Goal: Task Accomplishment & Management: Manage account settings

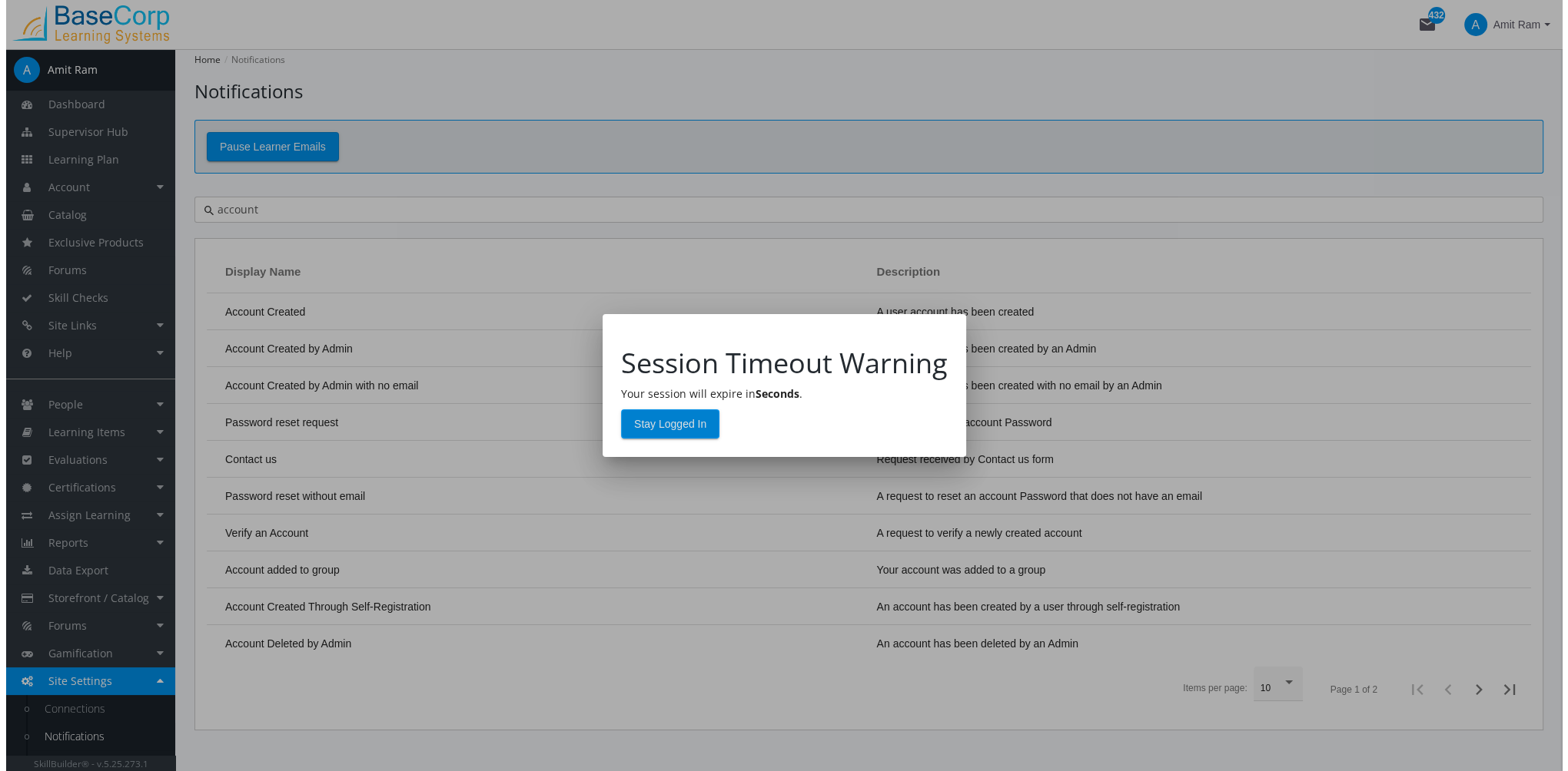
scroll to position [77, 0]
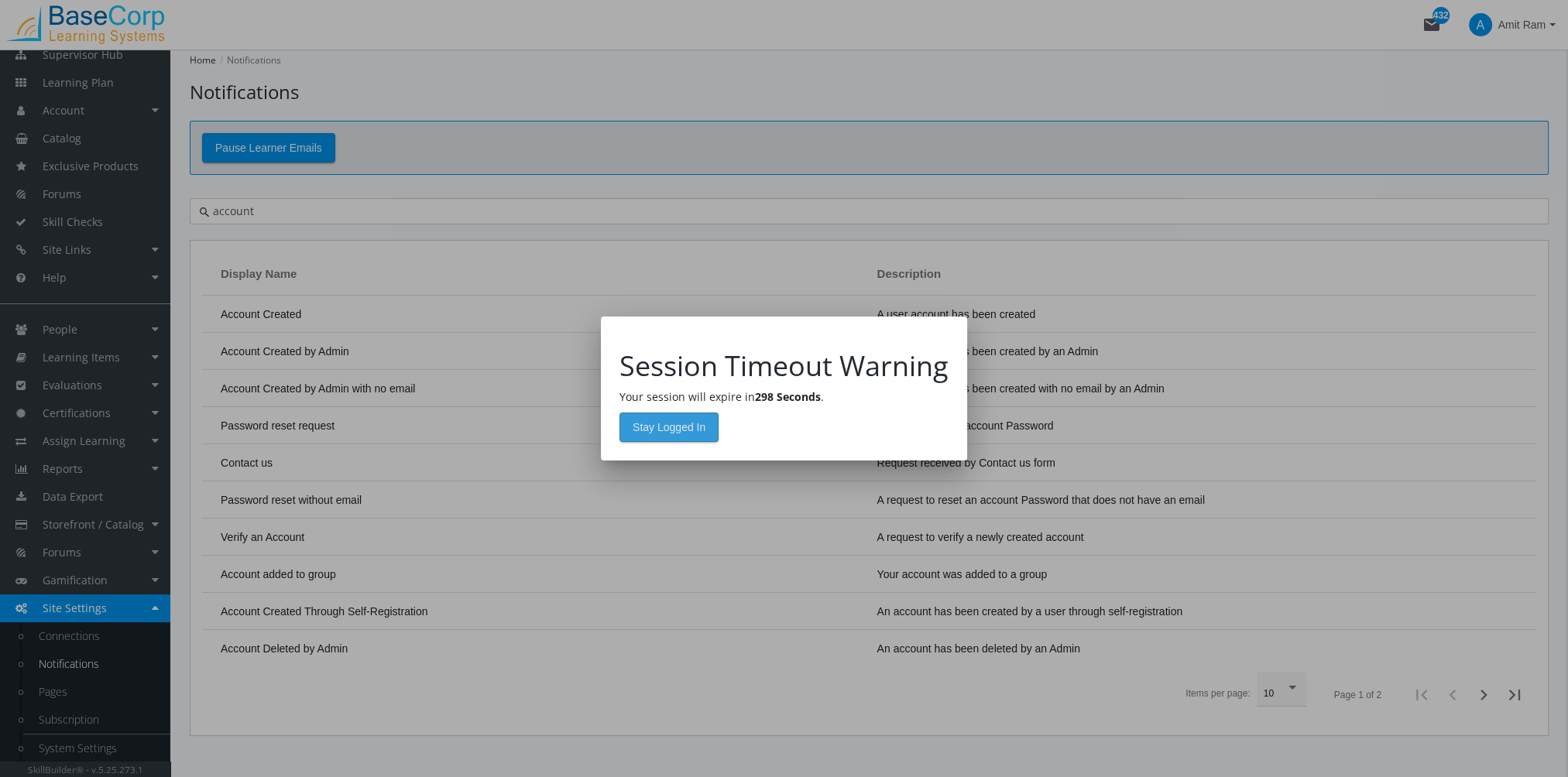
click at [680, 430] on span "Stay Logged In" at bounding box center [669, 427] width 73 height 28
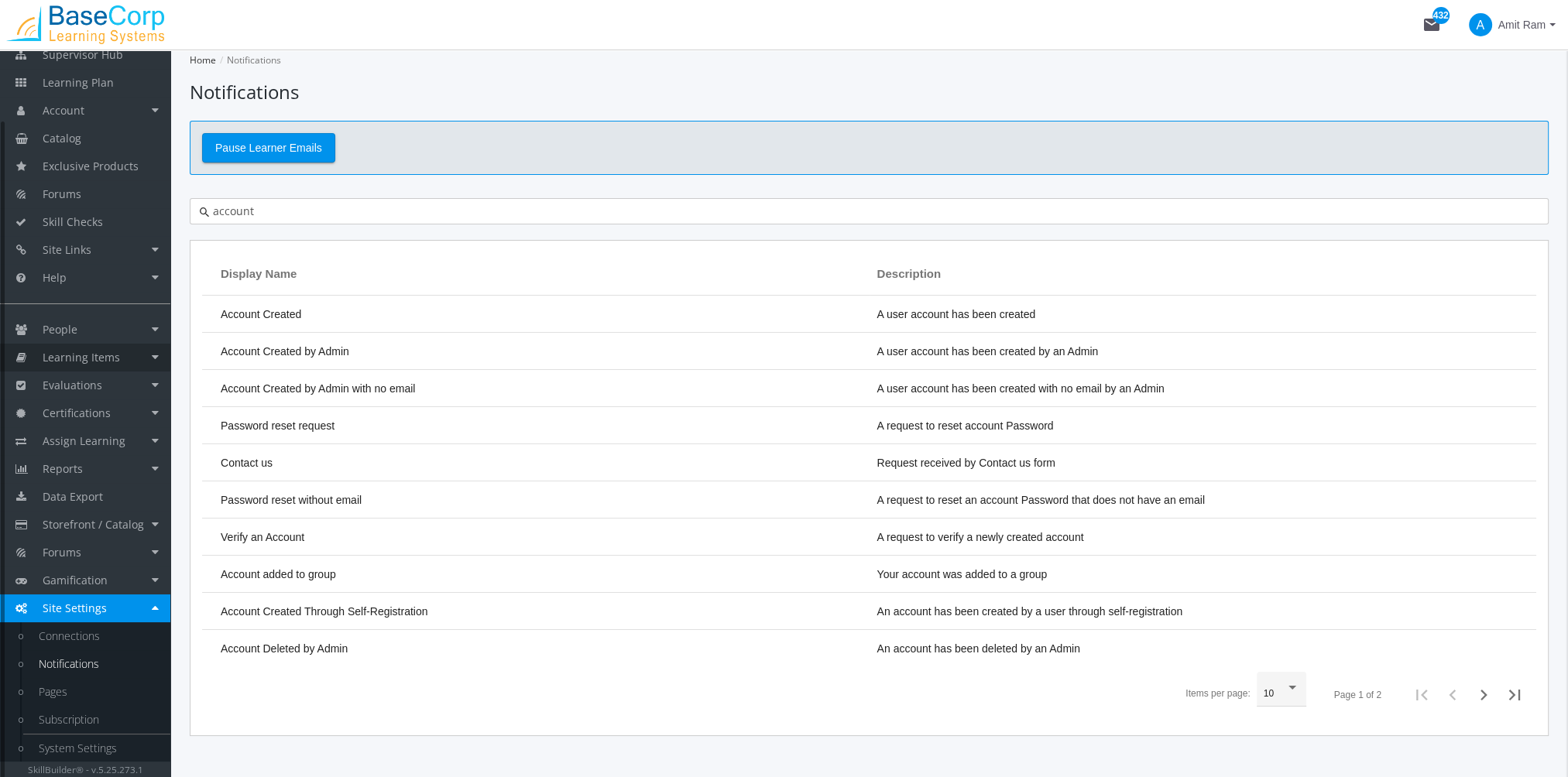
click at [107, 353] on span "Learning Items" at bounding box center [81, 357] width 77 height 15
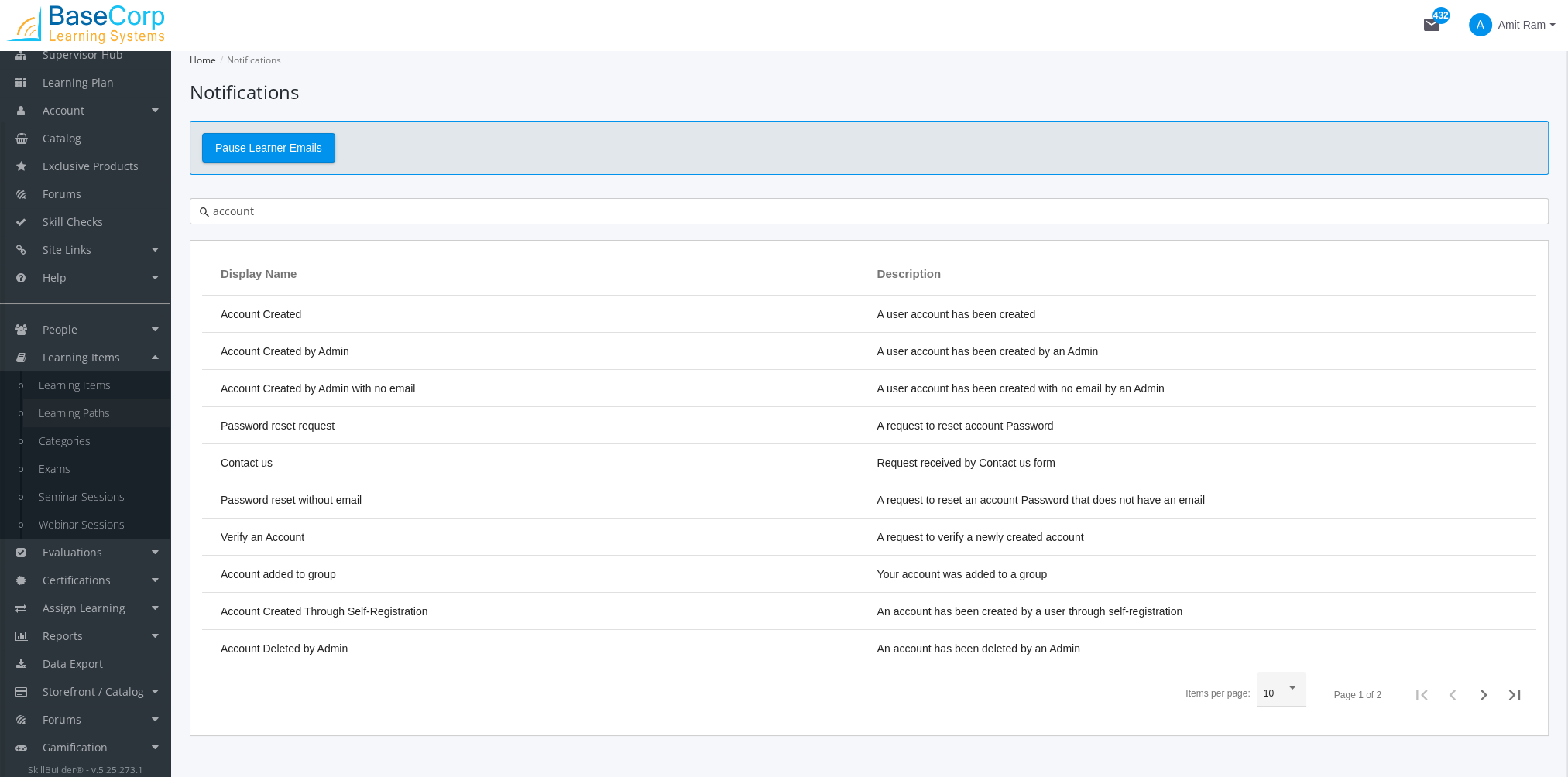
click at [112, 413] on link "Learning Paths" at bounding box center [97, 413] width 147 height 28
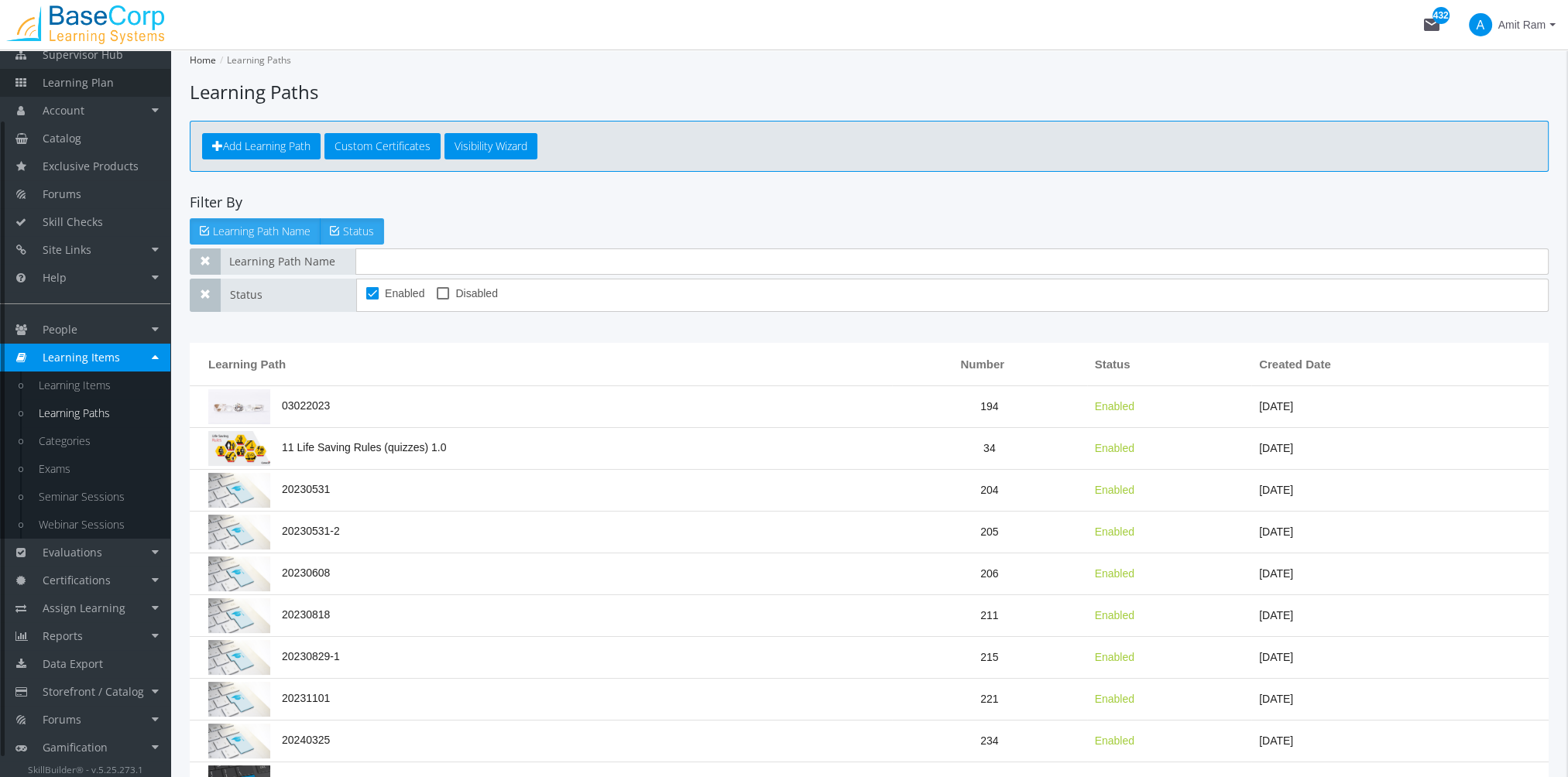
click at [96, 83] on span "Learning Plan" at bounding box center [78, 83] width 72 height 15
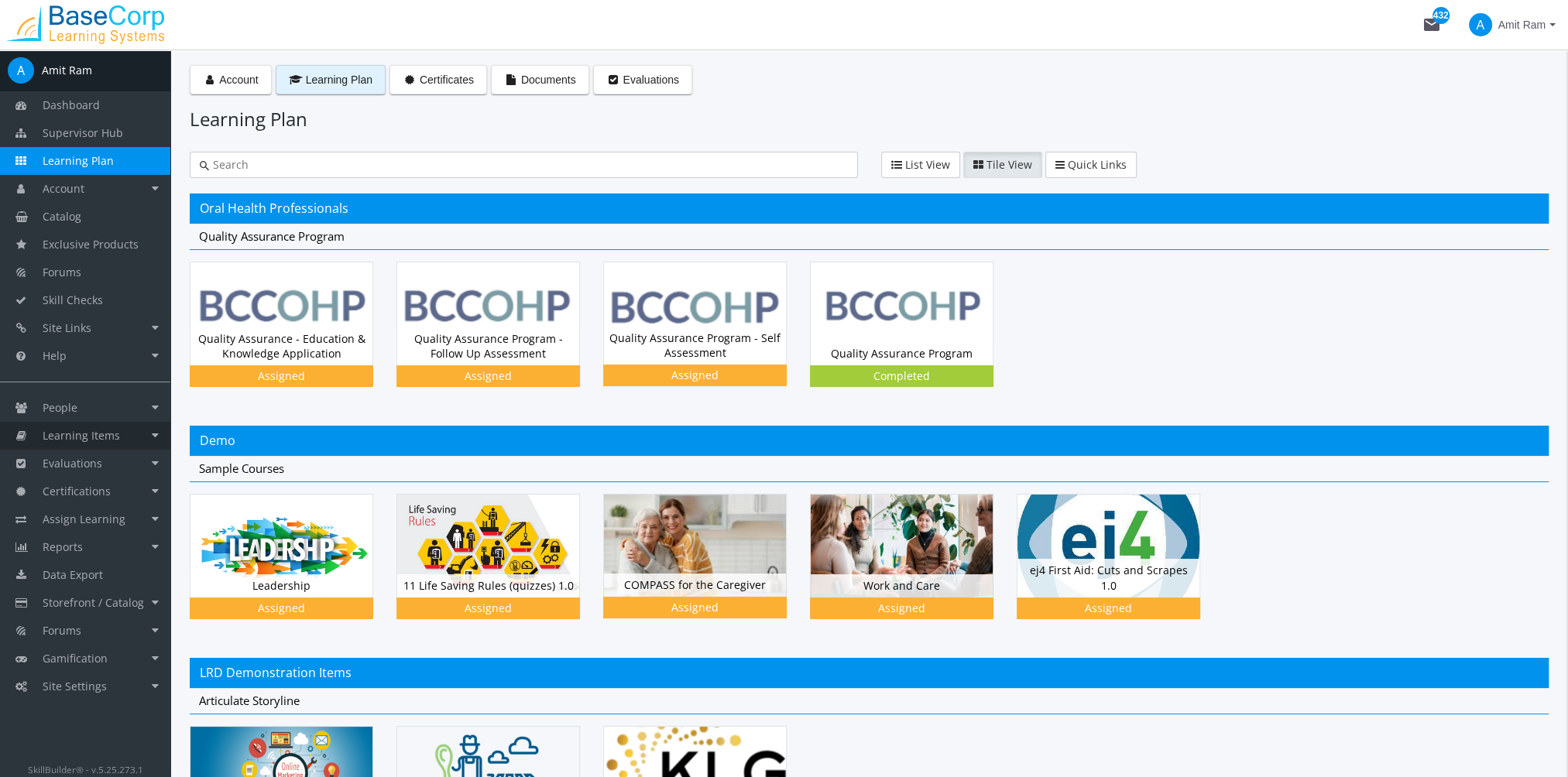
click at [118, 446] on link "Learning Items" at bounding box center [85, 435] width 170 height 28
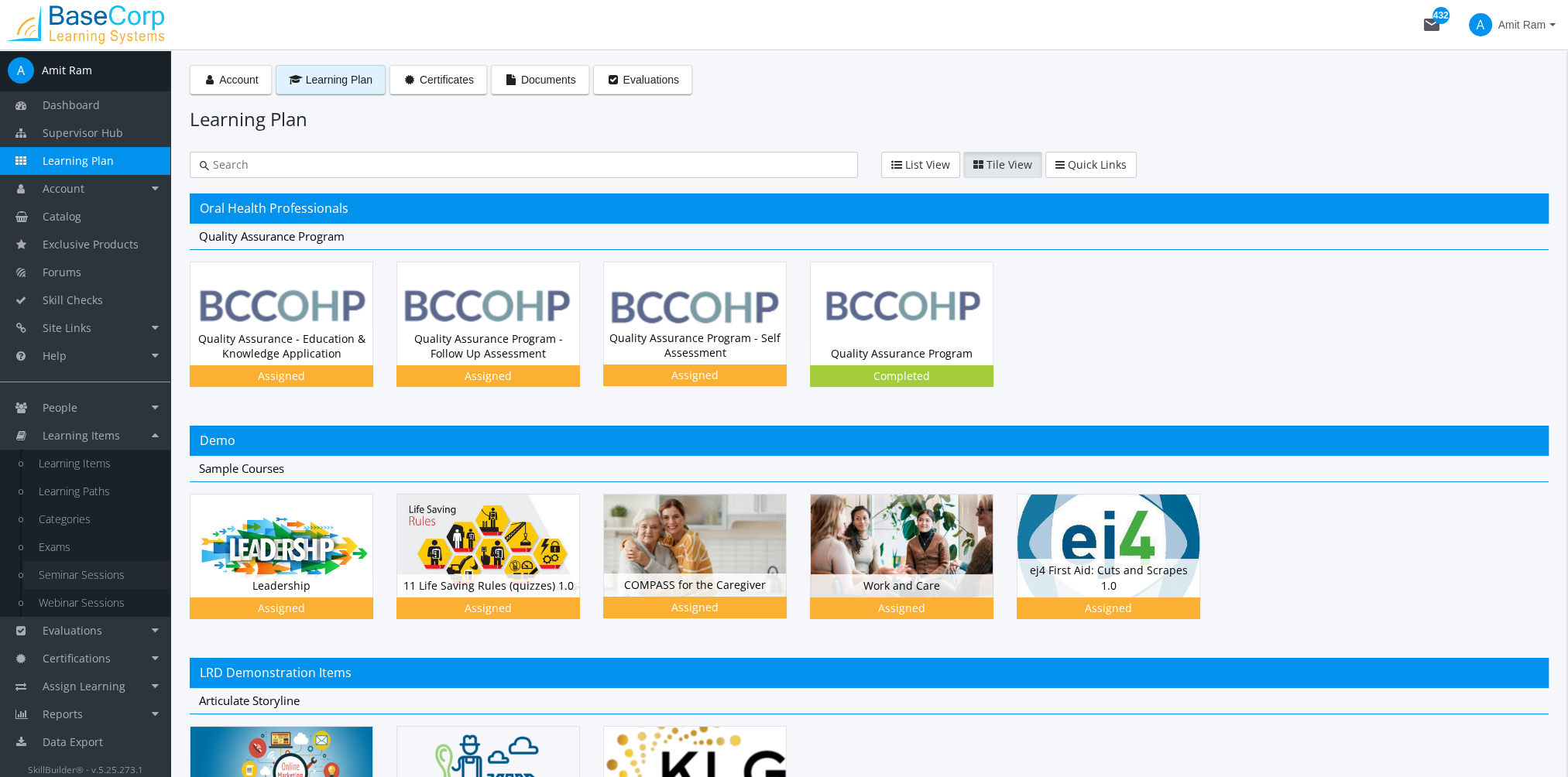
click at [106, 582] on link "Seminar Sessions" at bounding box center [97, 575] width 147 height 28
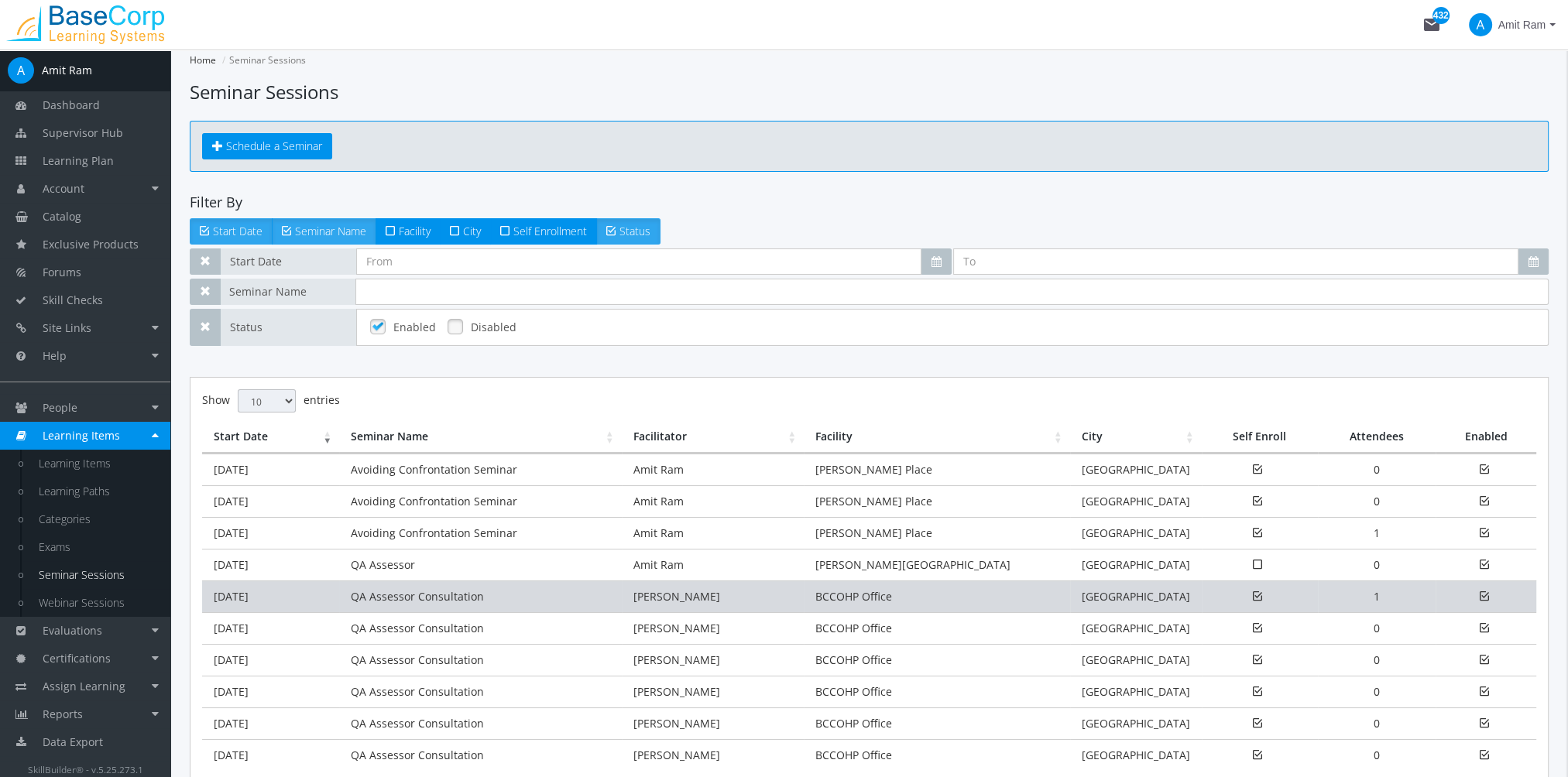
click at [258, 601] on td "[DATE]" at bounding box center [270, 597] width 137 height 32
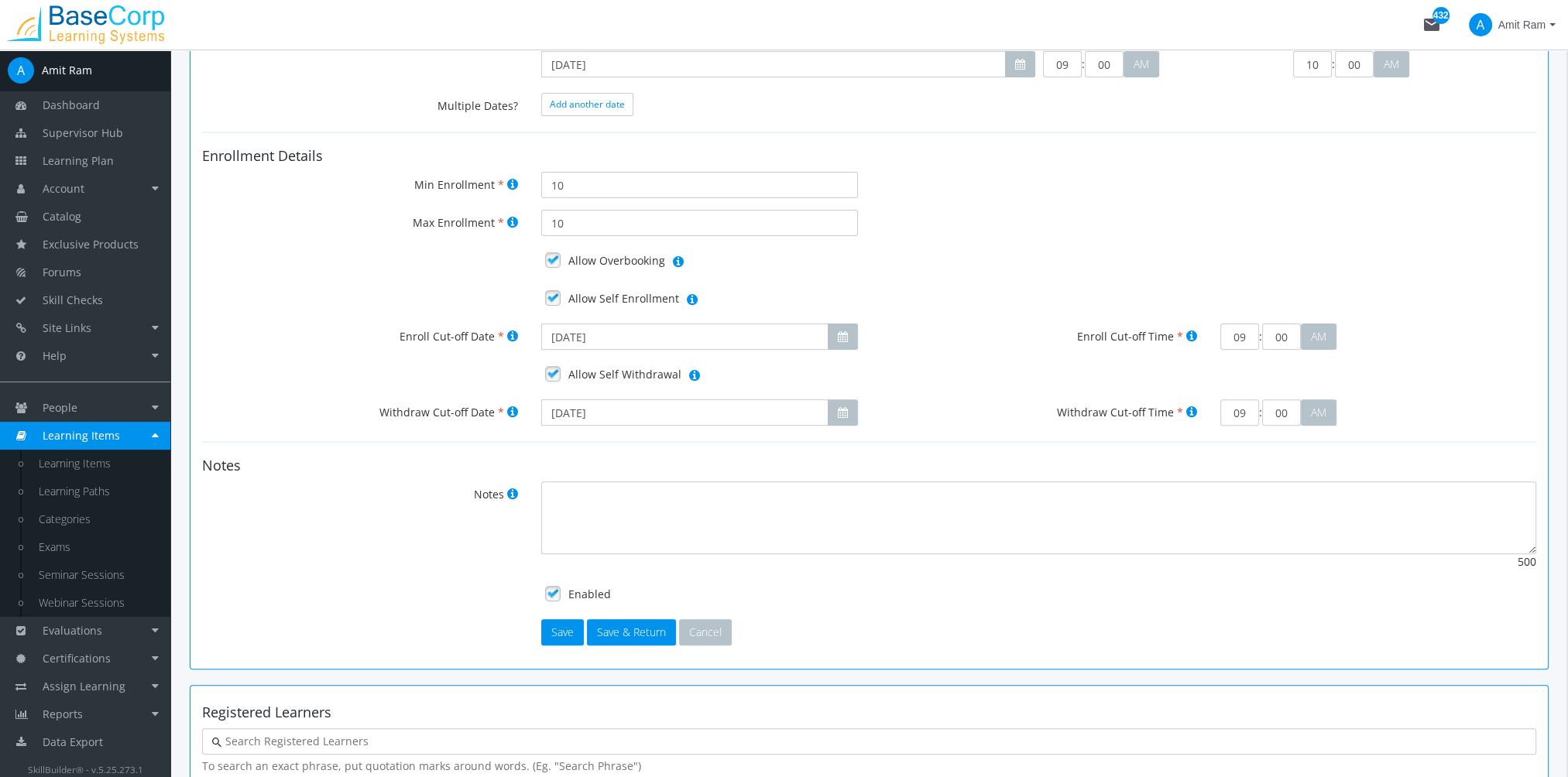
scroll to position [856, 0]
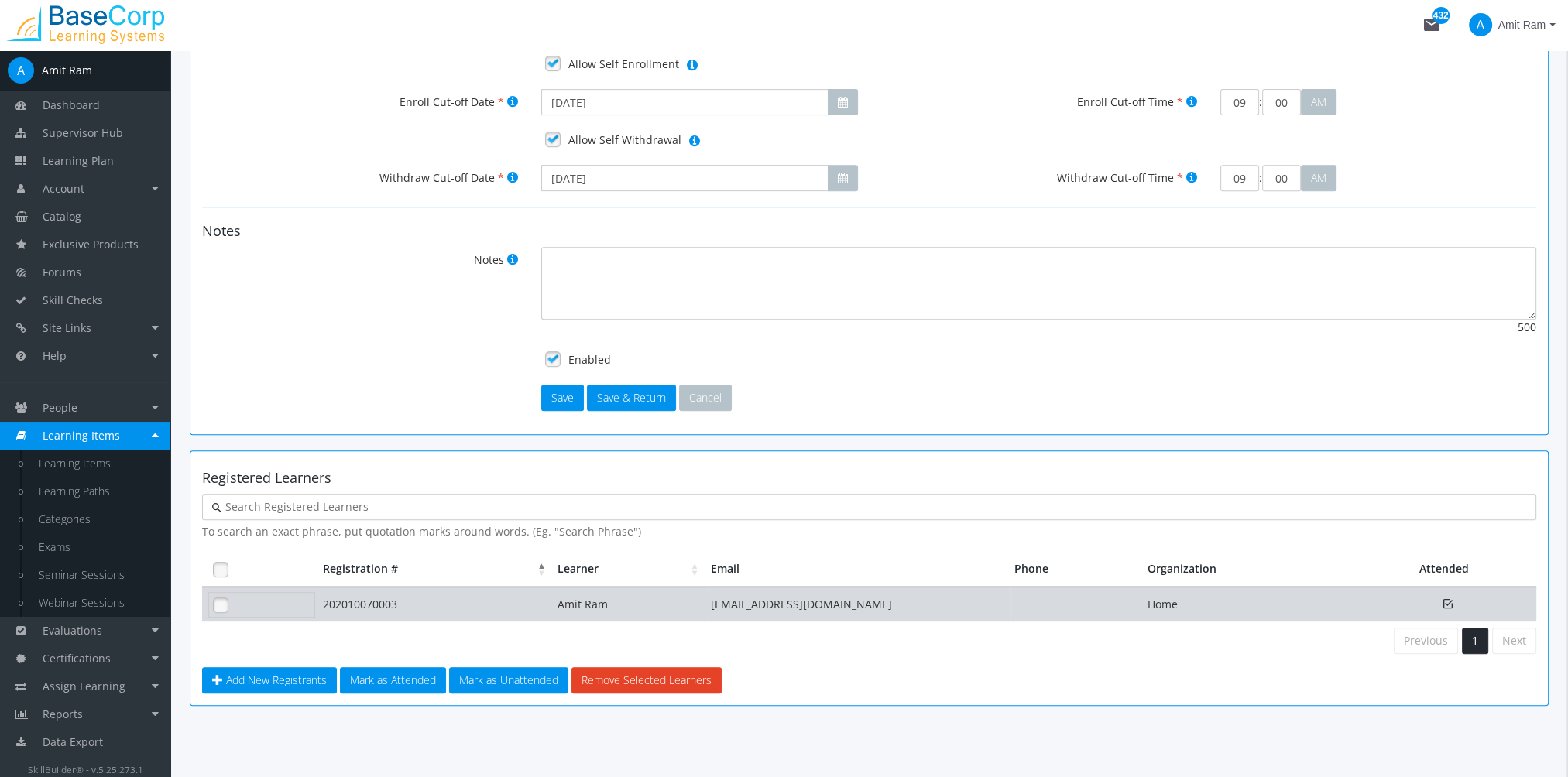
click at [248, 604] on div at bounding box center [262, 605] width 107 height 25
click at [226, 604] on link at bounding box center [221, 606] width 24 height 24
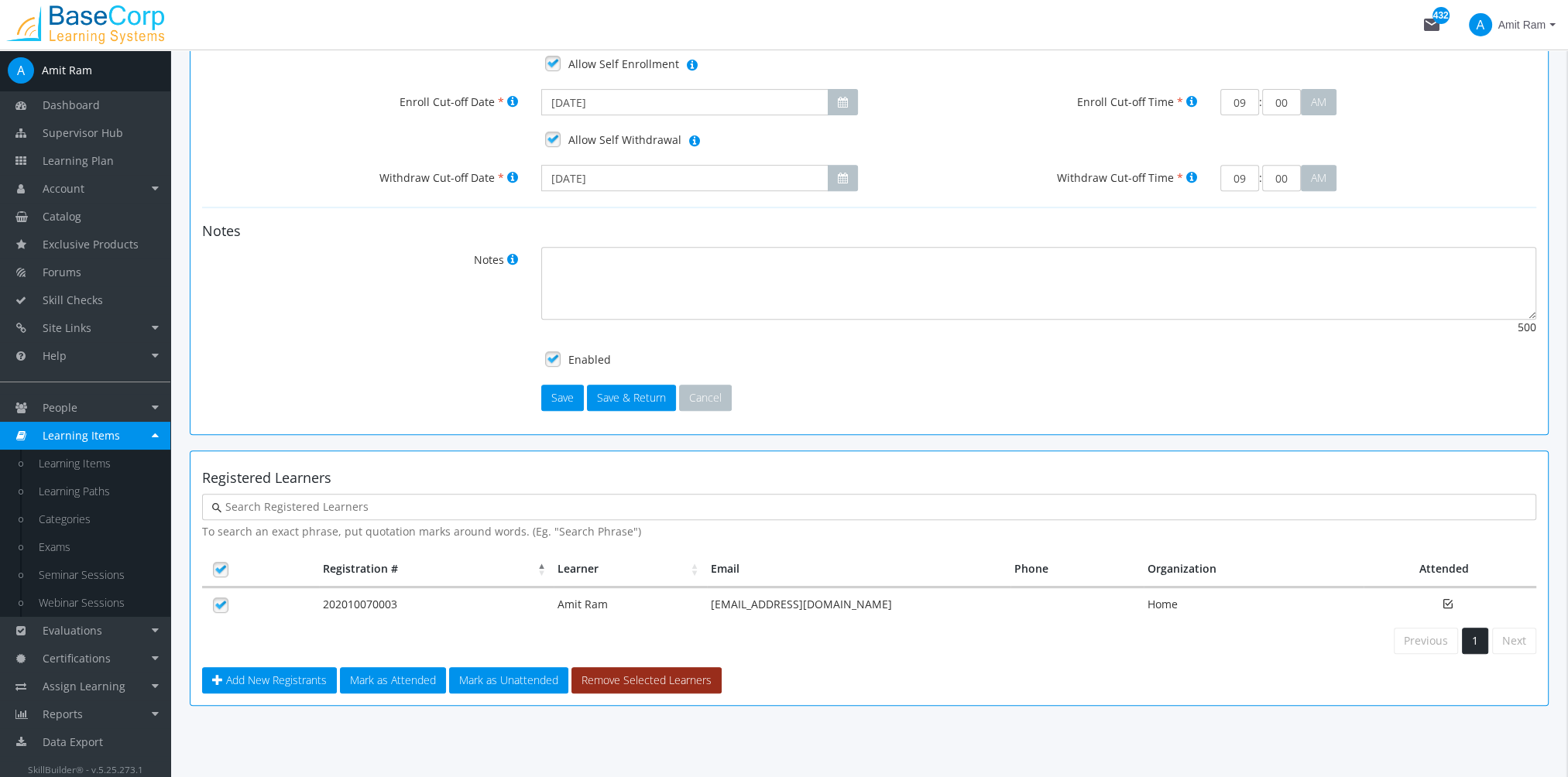
click at [610, 675] on button "Remove Selected Learners" at bounding box center [647, 680] width 151 height 26
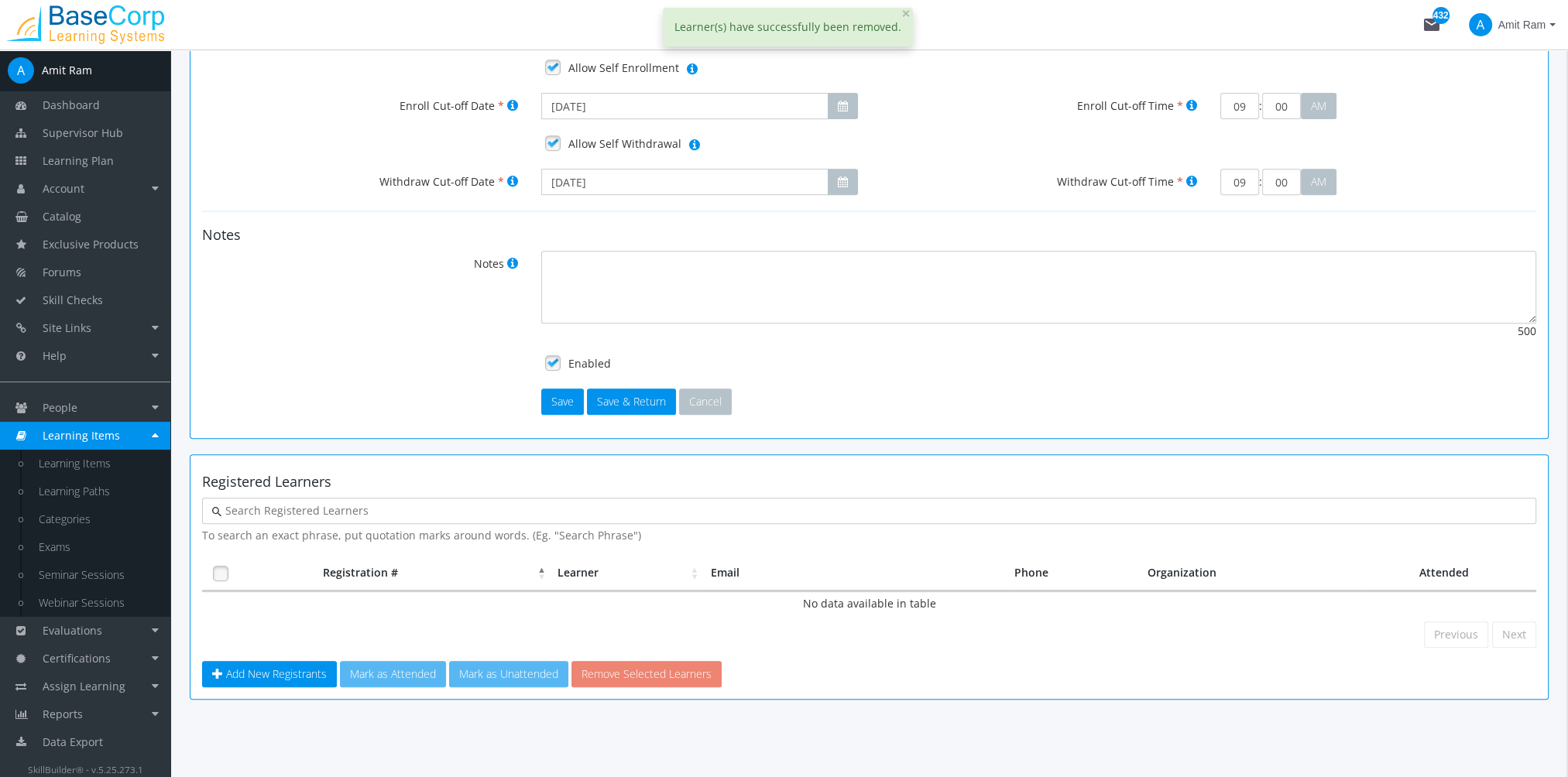
scroll to position [846, 0]
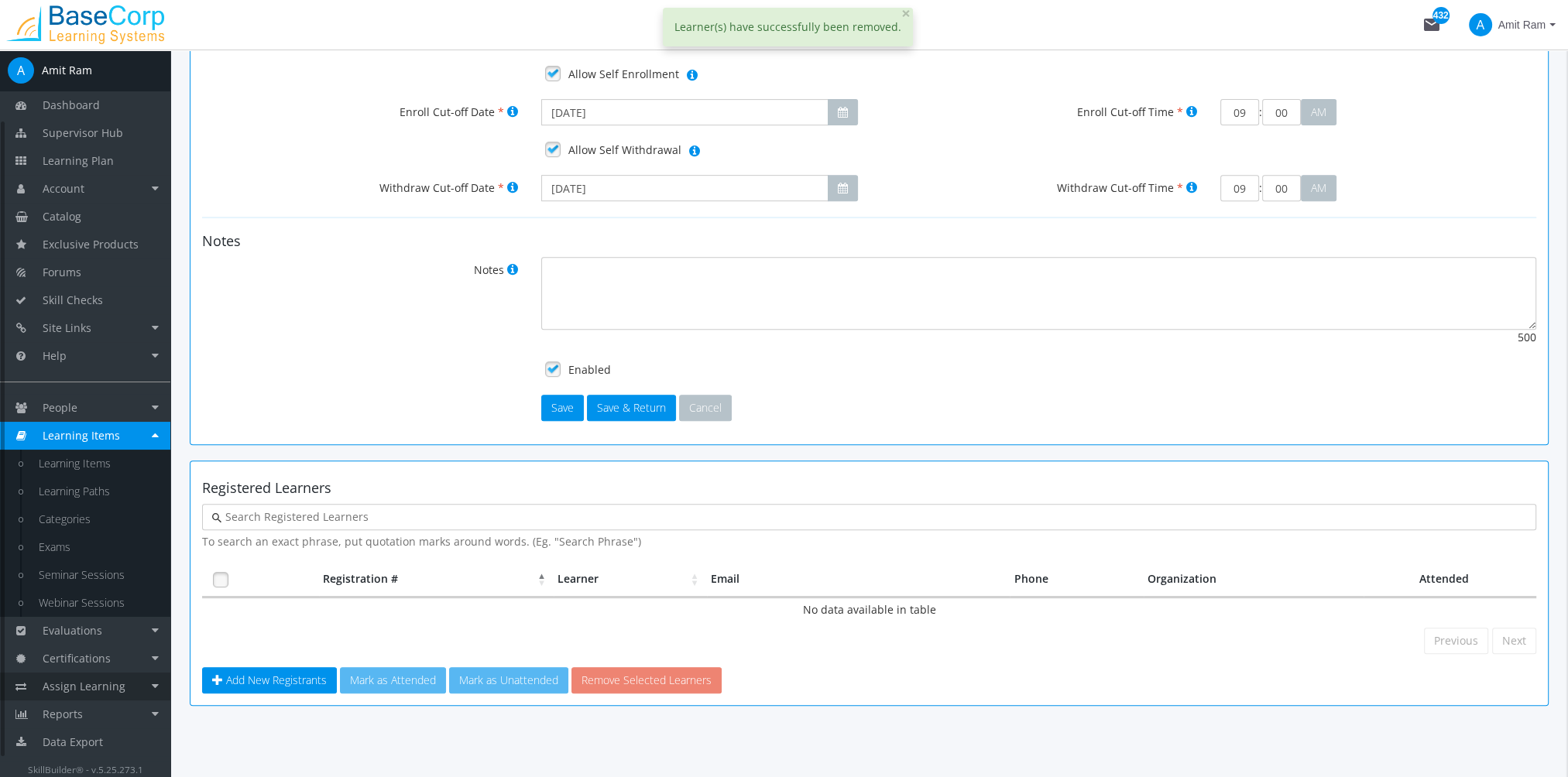
click at [118, 686] on span "Assign Learning" at bounding box center [83, 686] width 83 height 15
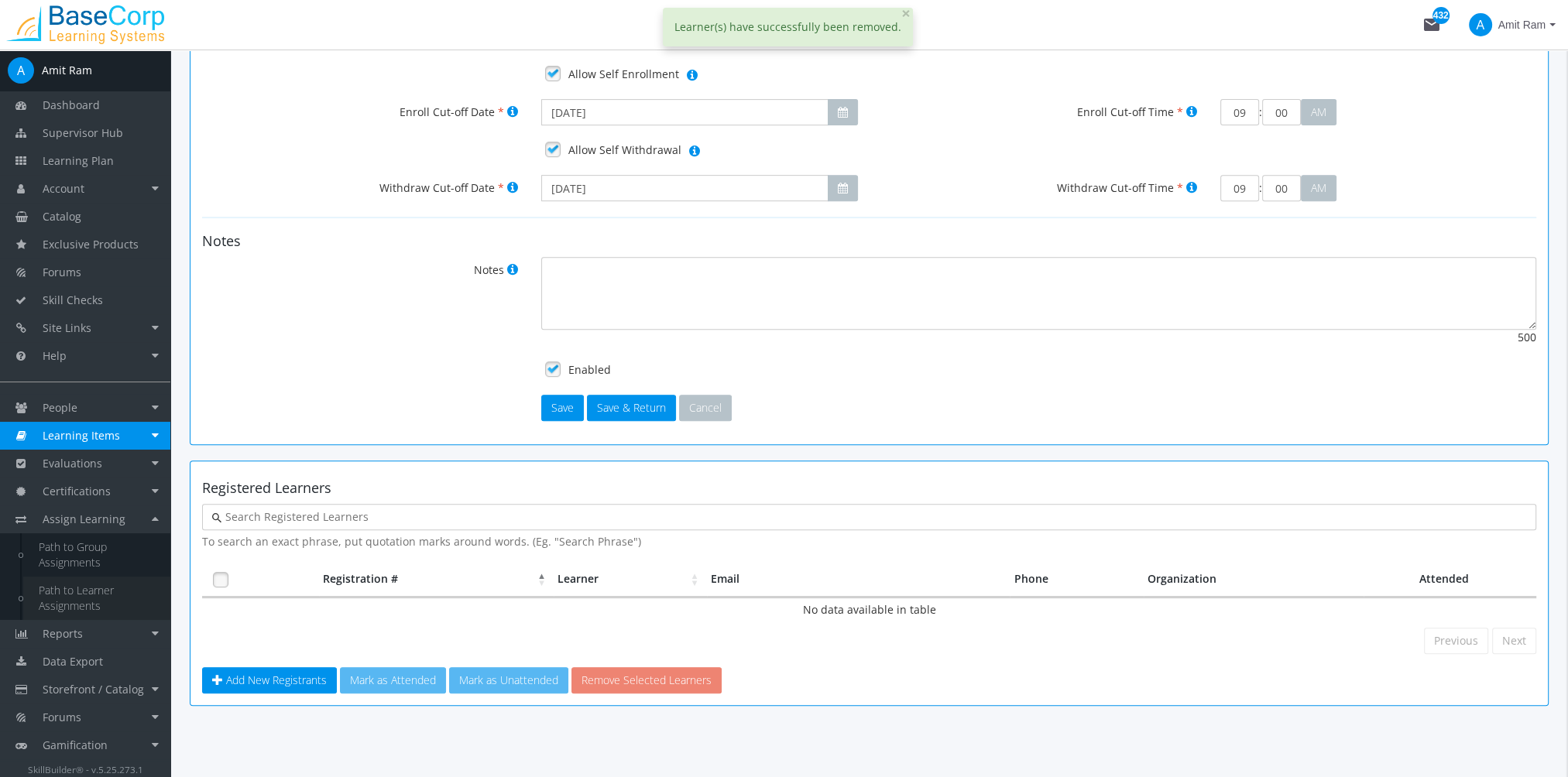
click at [103, 598] on link "Path to Learner Assignments" at bounding box center [97, 598] width 147 height 44
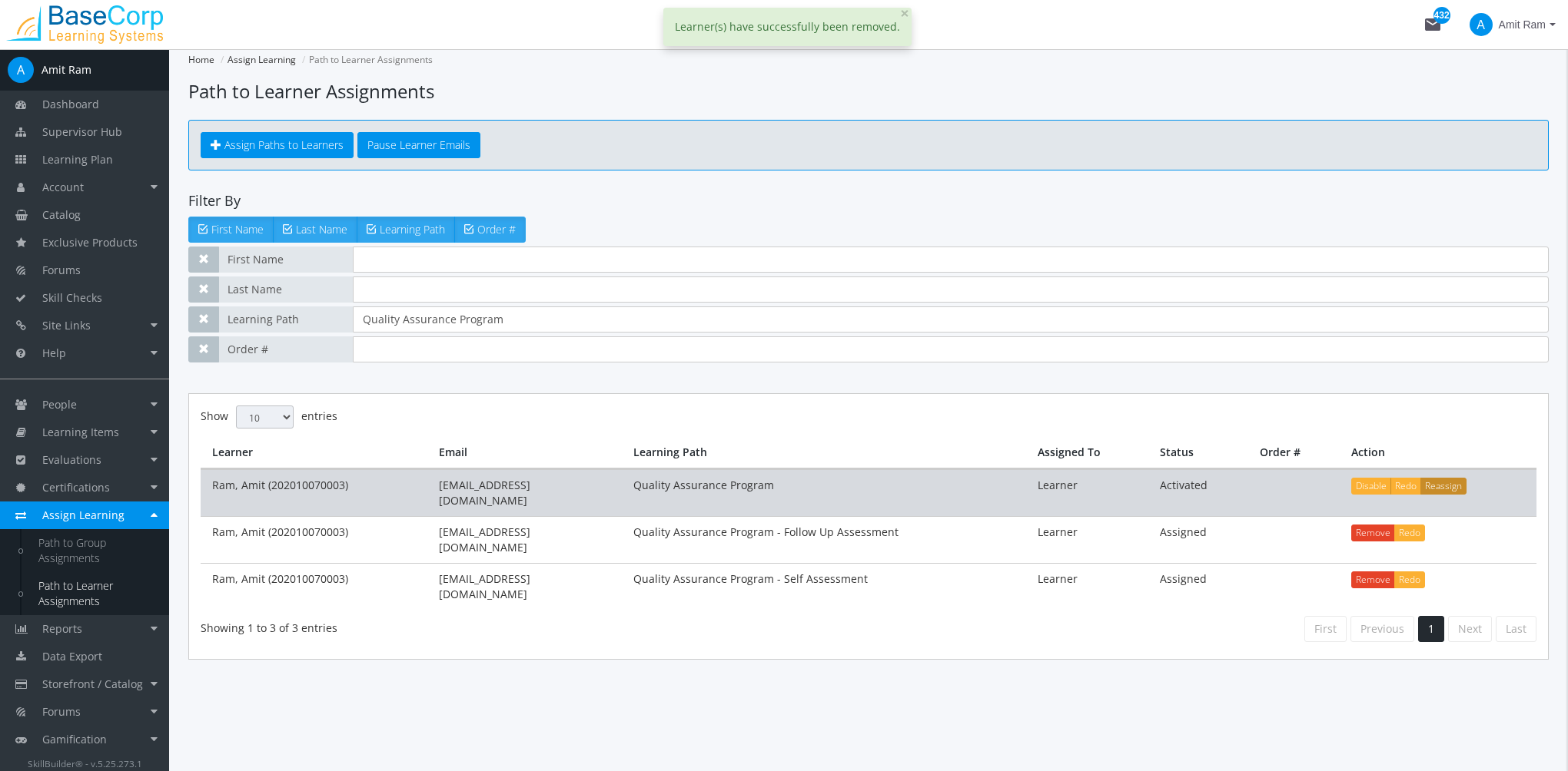
click at [1446, 490] on button "Reassign" at bounding box center [1443, 486] width 46 height 17
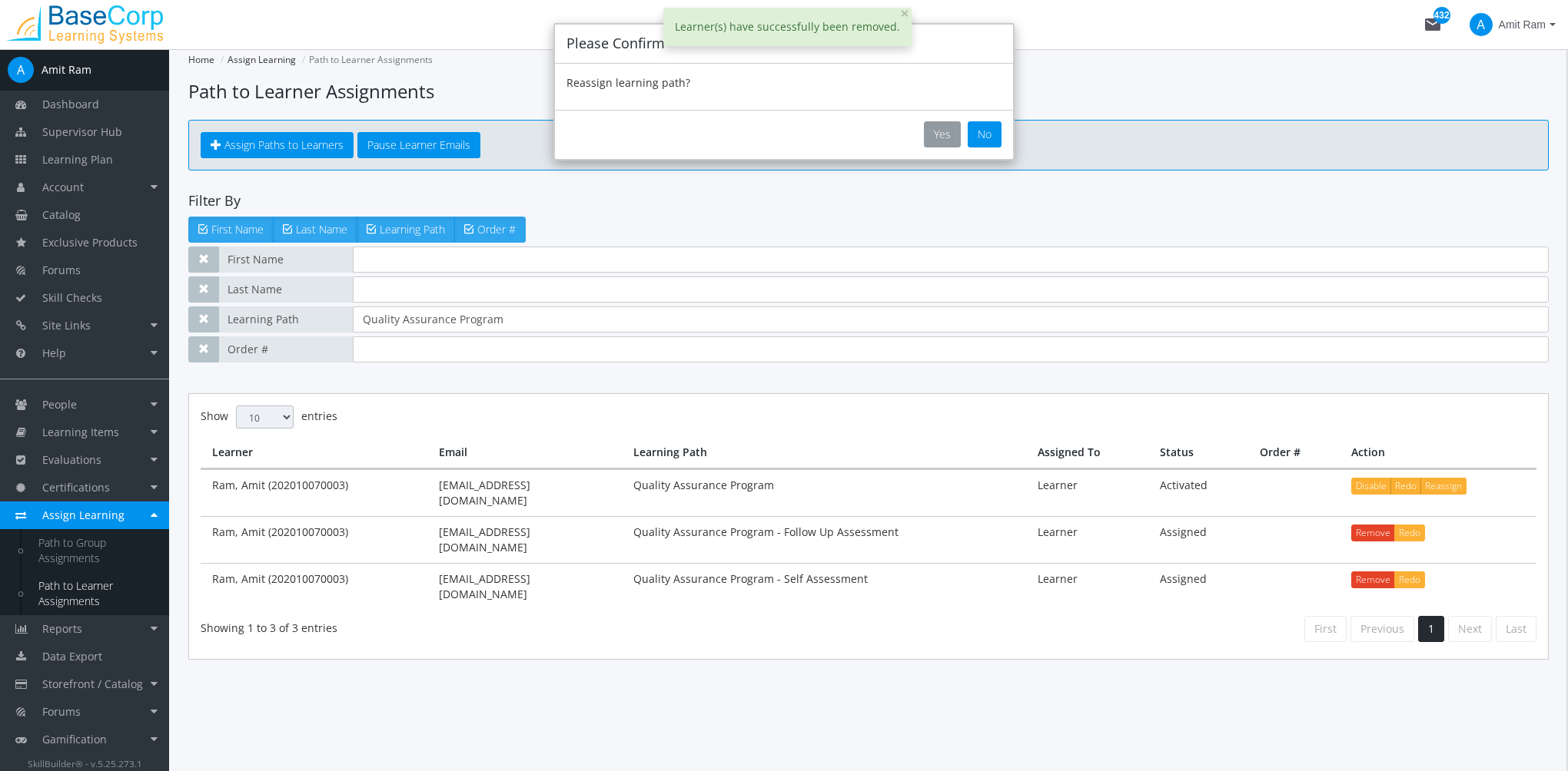
click at [932, 135] on button "Yes" at bounding box center [942, 134] width 37 height 26
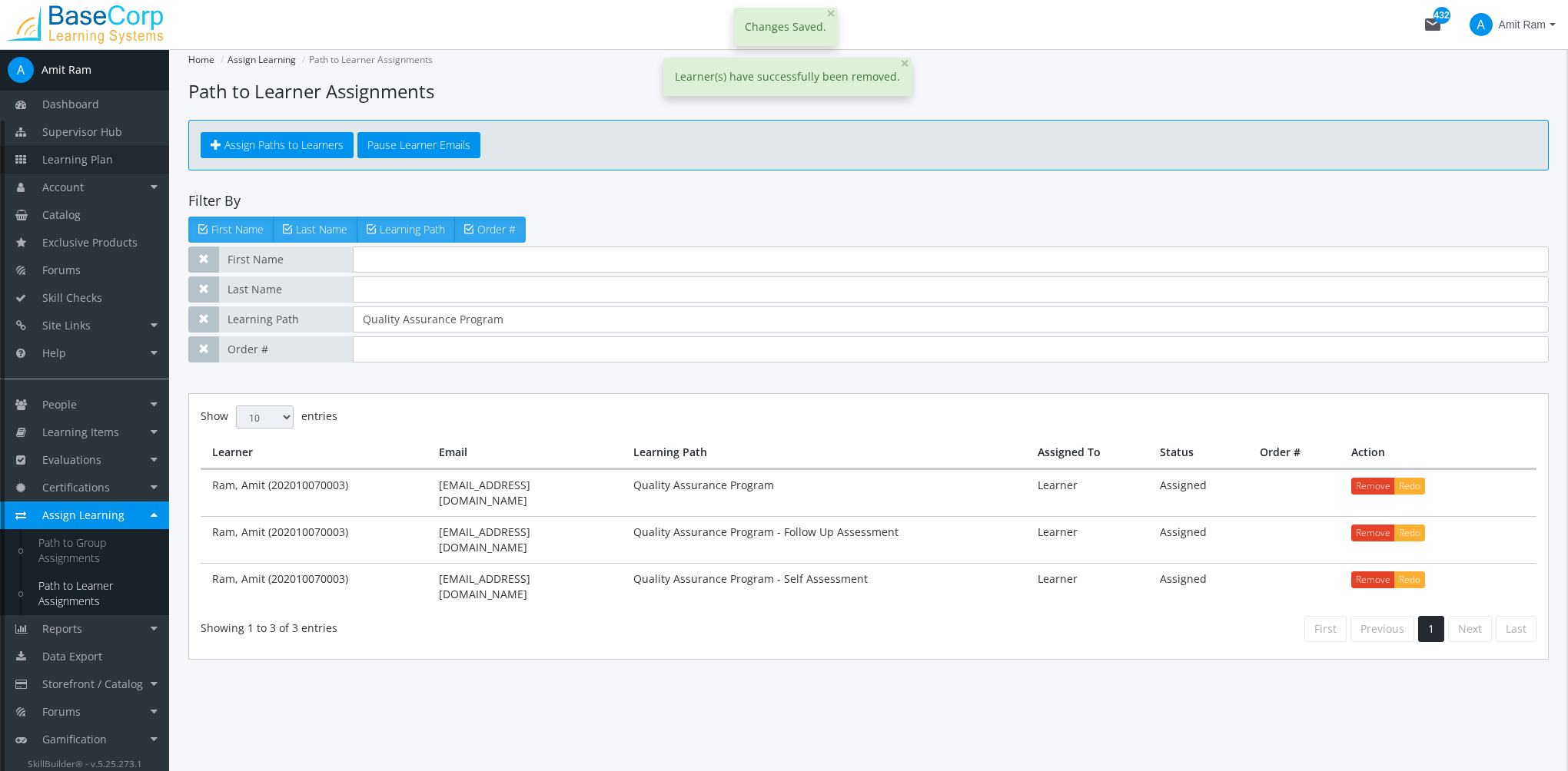
click at [98, 150] on link "Learning Plan" at bounding box center [85, 159] width 169 height 28
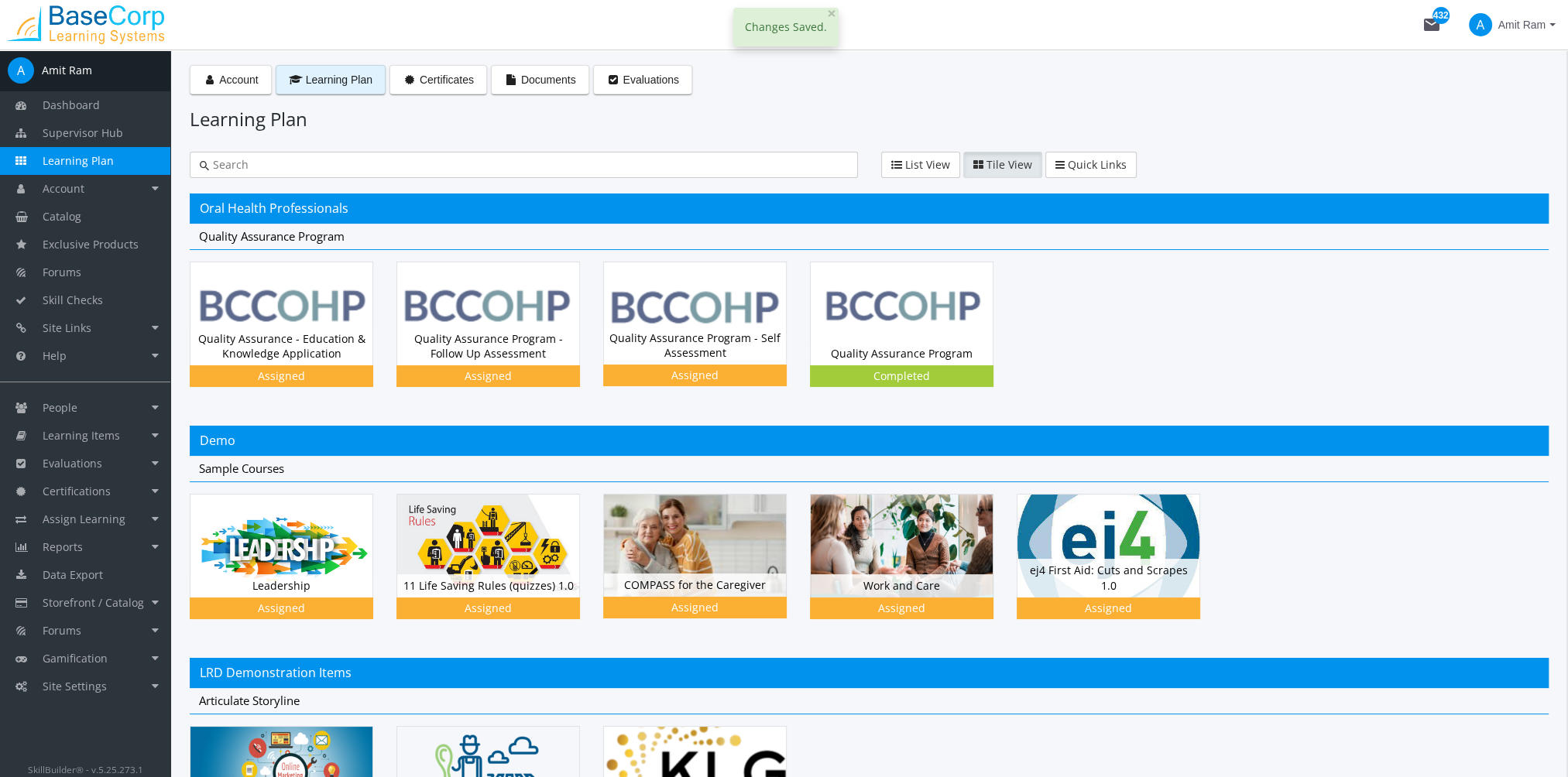
click at [1533, 28] on span "Amit Ram" at bounding box center [1523, 24] width 47 height 28
click at [1247, 253] on div at bounding box center [784, 388] width 1568 height 777
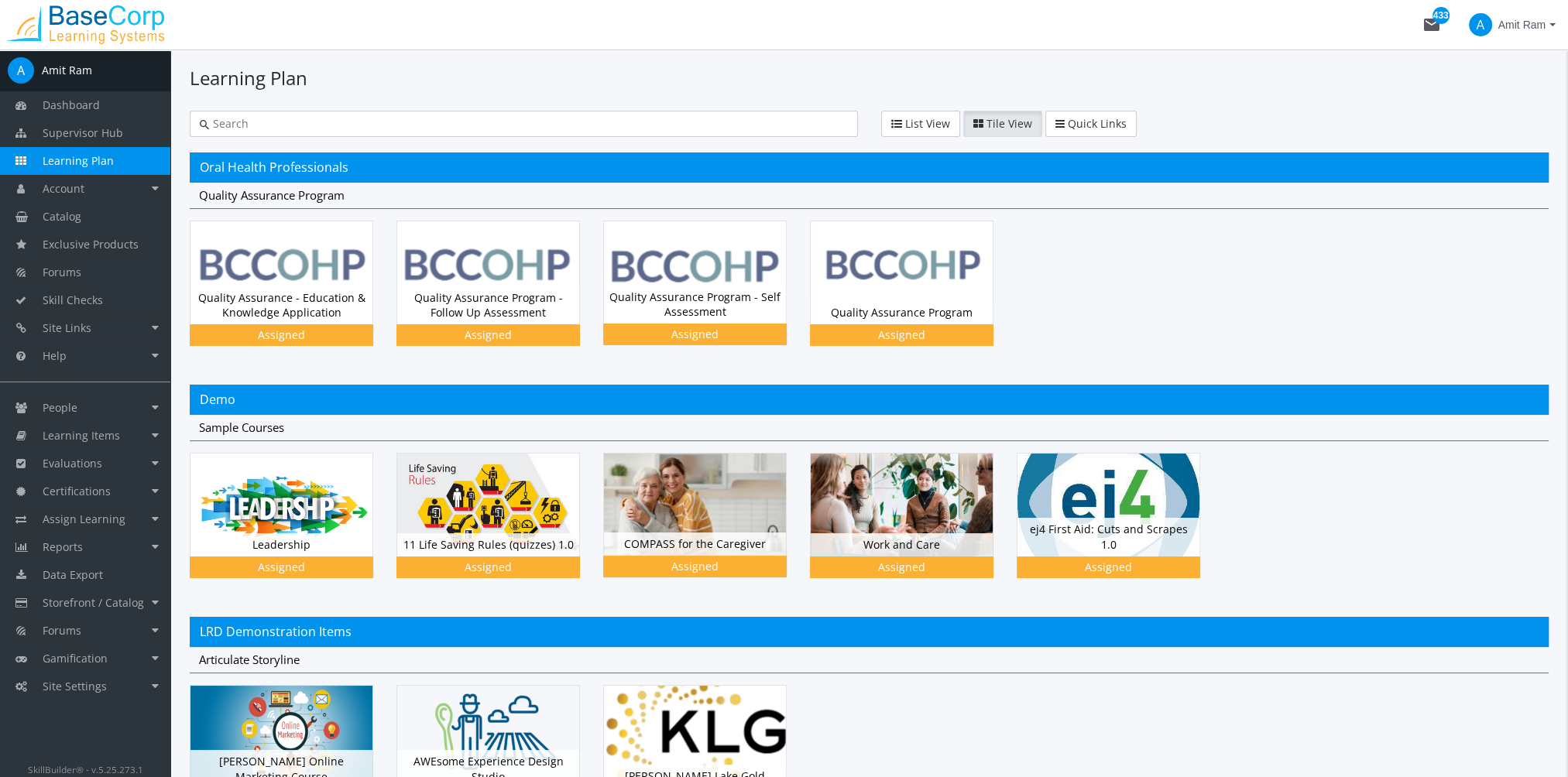
click at [295, 131] on div at bounding box center [523, 123] width 668 height 26
click at [295, 130] on input "text" at bounding box center [529, 123] width 639 height 15
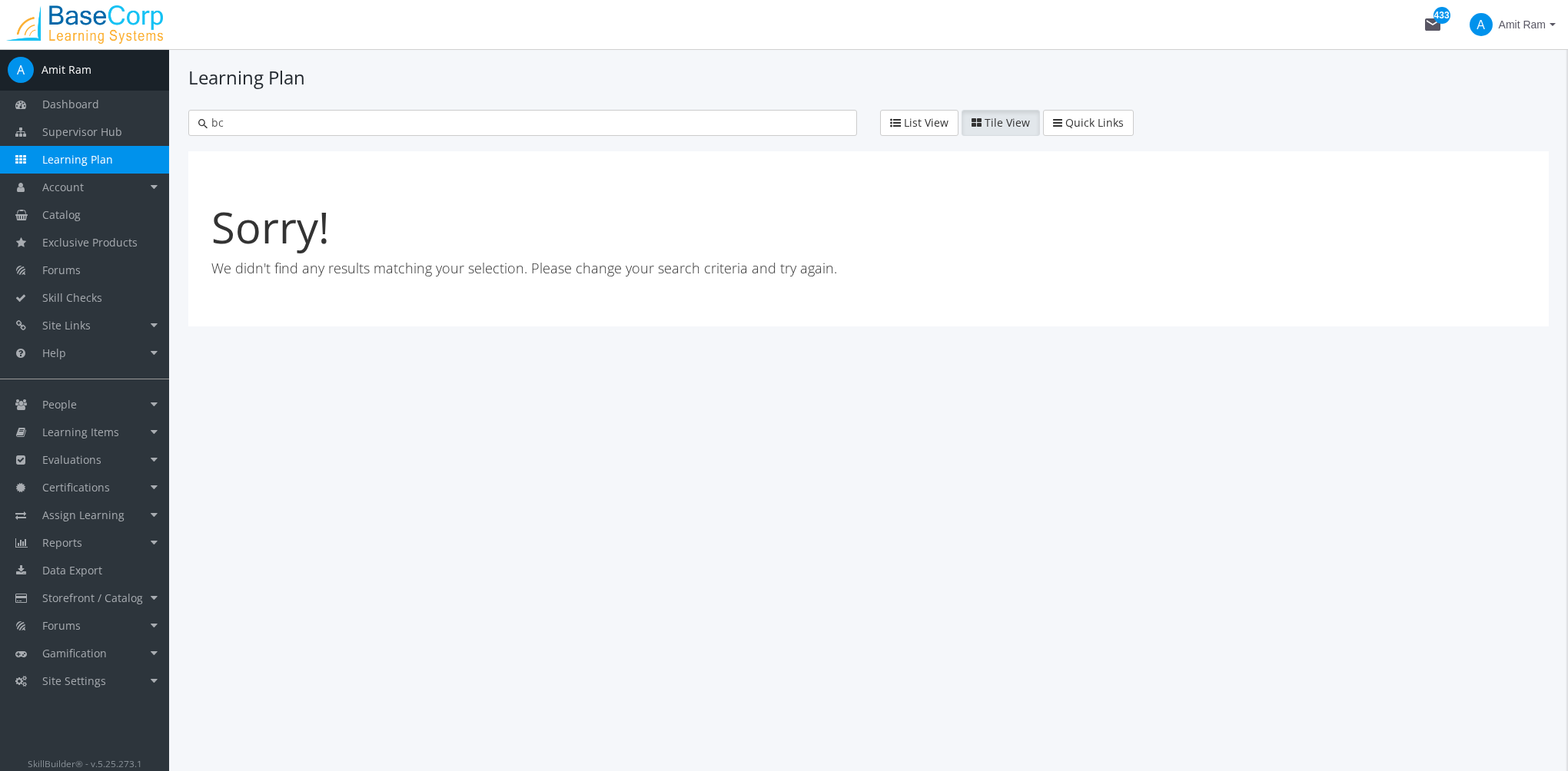
type input "b"
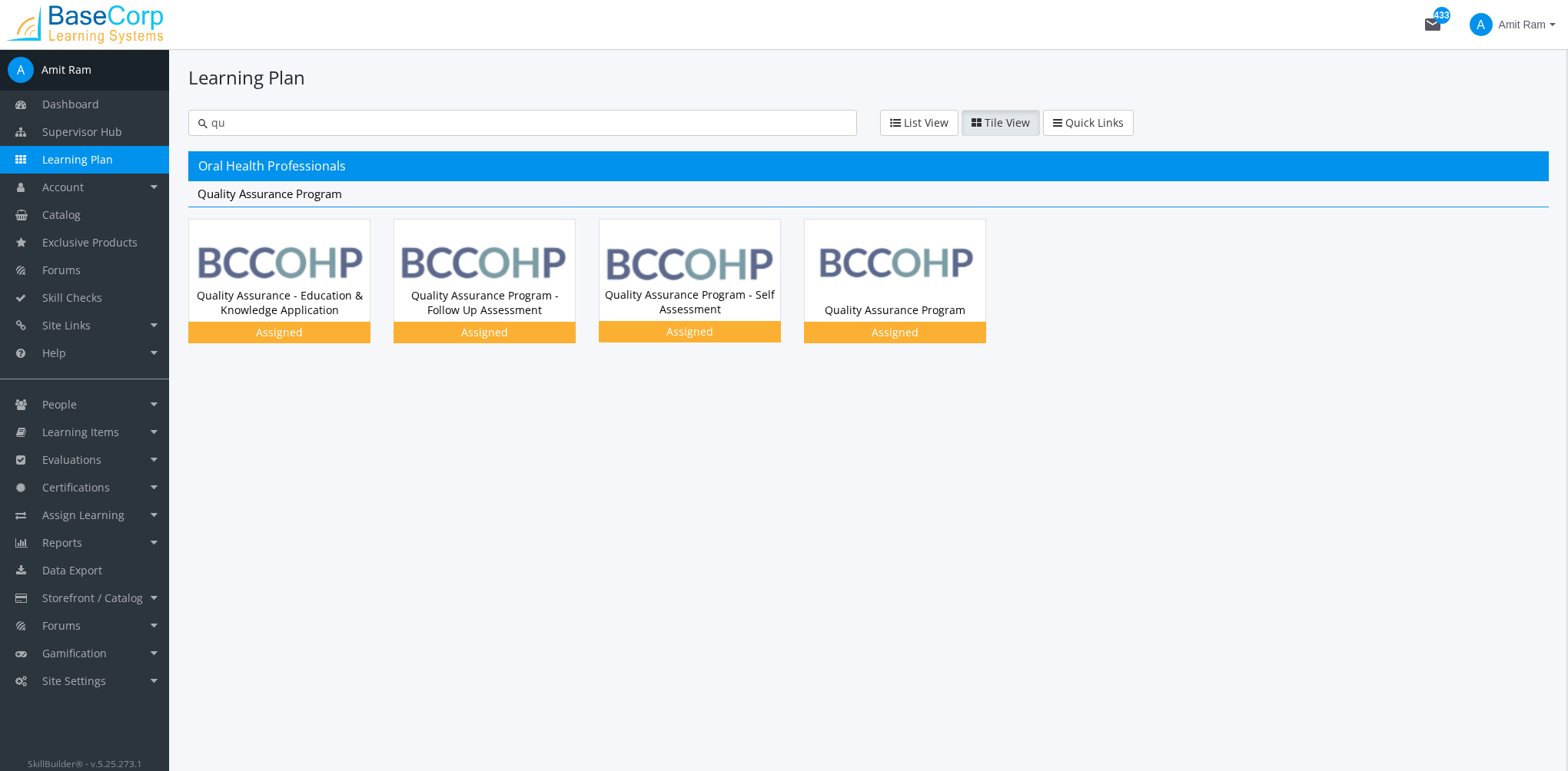
type input "q"
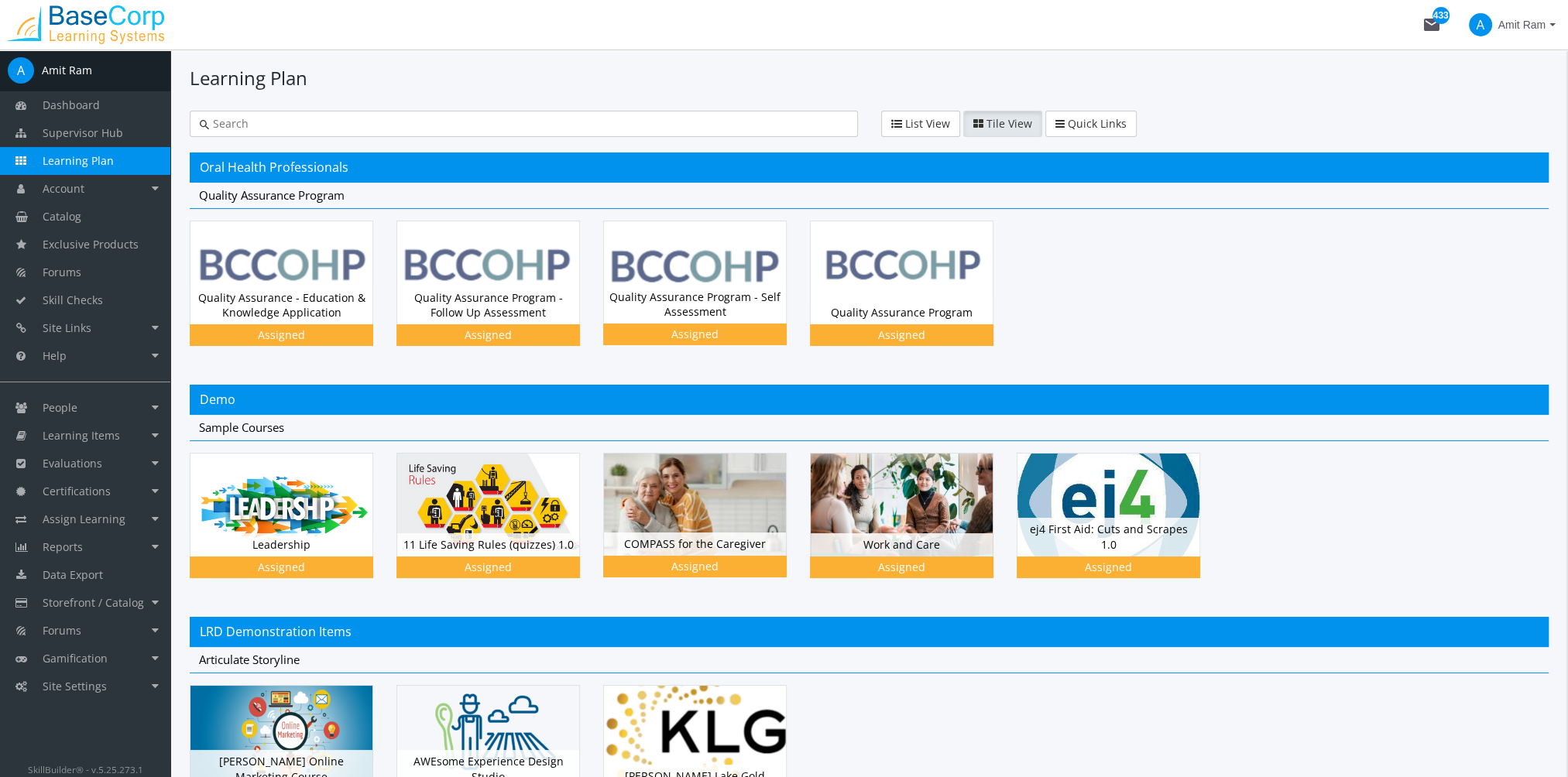
click at [1518, 24] on span "Amit Ram" at bounding box center [1523, 24] width 47 height 28
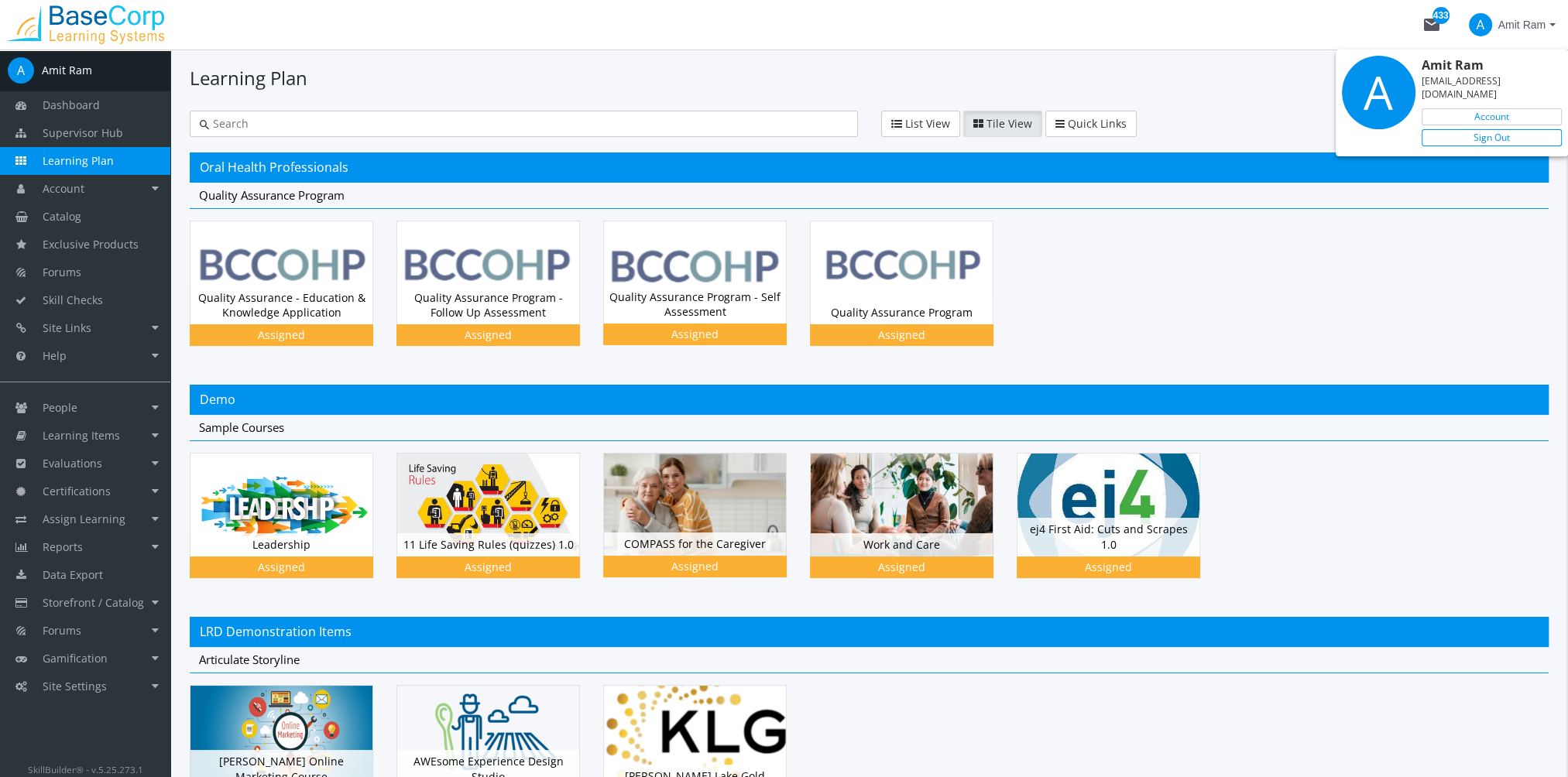
click at [1509, 130] on link "Sign Out" at bounding box center [1492, 138] width 141 height 17
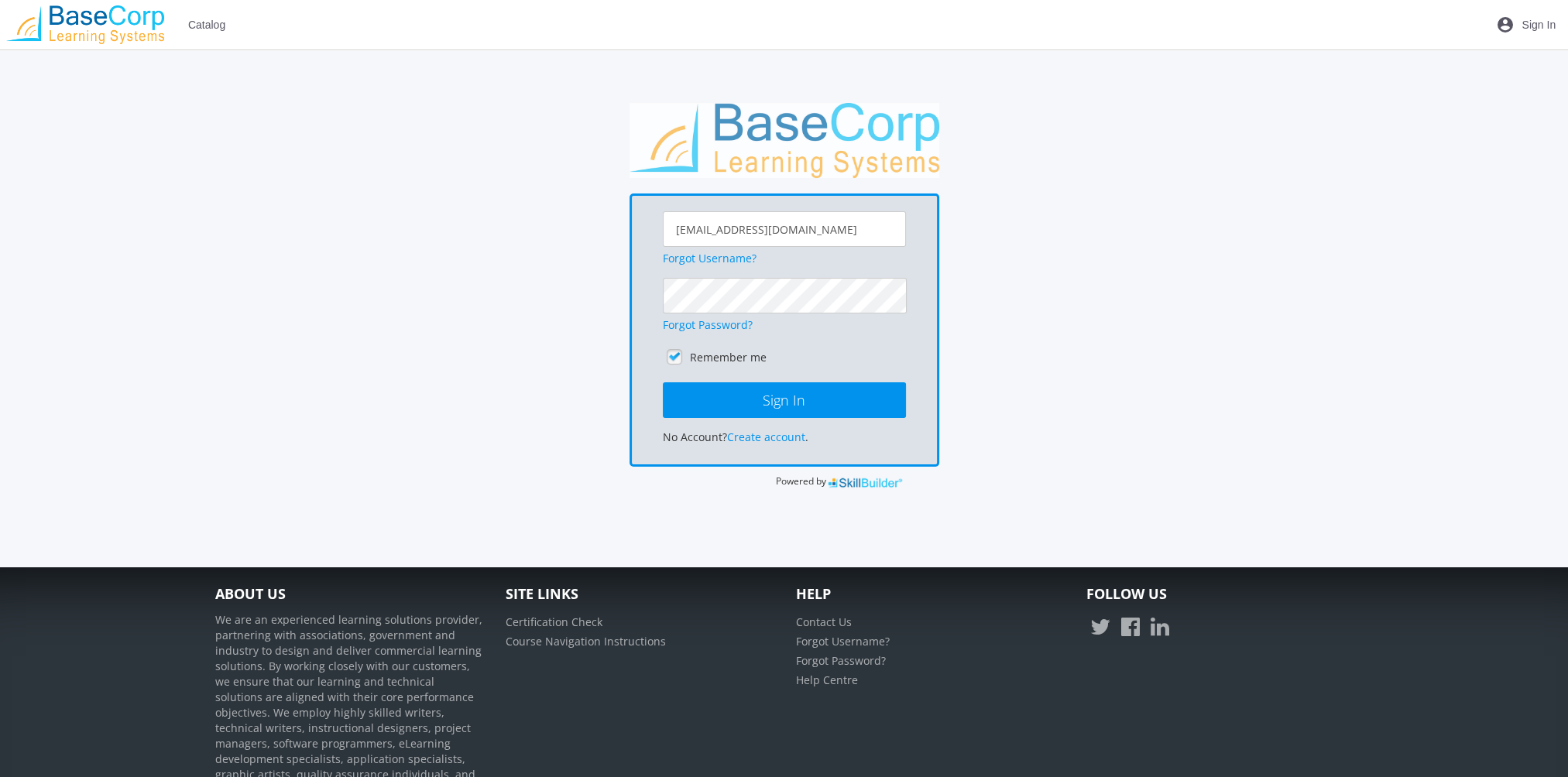
scroll to position [155, 0]
